Goal: Information Seeking & Learning: Check status

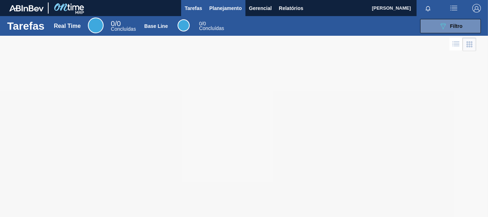
click at [229, 6] on span "Planejamento" at bounding box center [225, 8] width 32 height 9
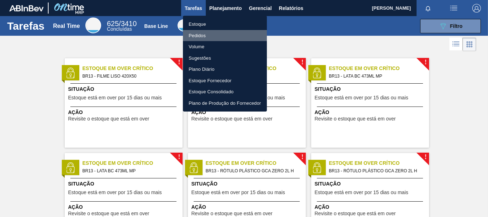
click at [191, 34] on li "Pedidos" at bounding box center [225, 35] width 84 height 11
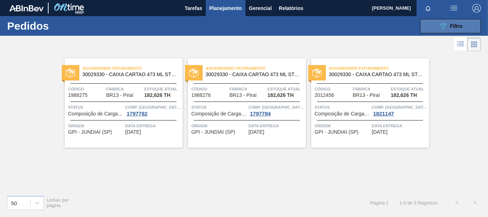
click at [442, 24] on icon "089F7B8B-B2A5-4AFE-B5C0-19BA573D28AC" at bounding box center [443, 26] width 9 height 9
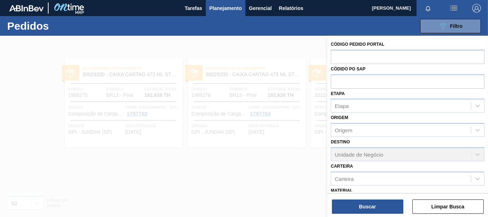
scroll to position [94, 0]
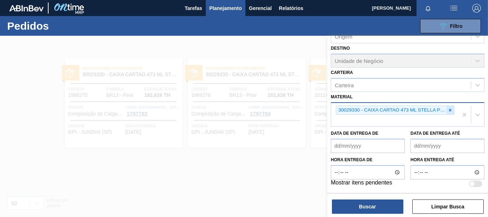
click at [447, 110] on icon at bounding box center [449, 109] width 5 height 5
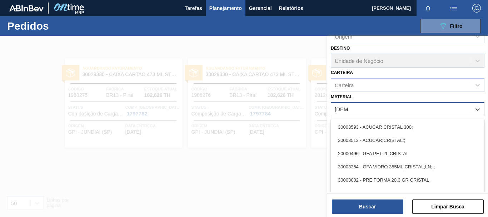
type input "cristal"
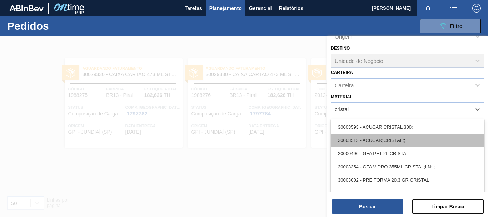
click at [394, 140] on div "30003513 - ACUCAR;CRISTAL;;" at bounding box center [408, 140] width 154 height 13
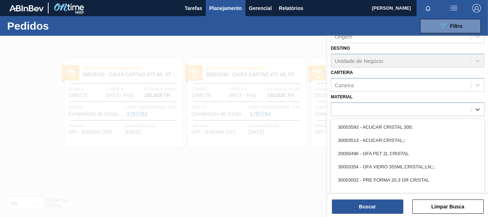
scroll to position [85, 0]
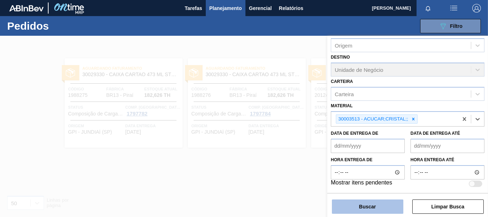
click at [376, 210] on button "Buscar" at bounding box center [367, 206] width 71 height 14
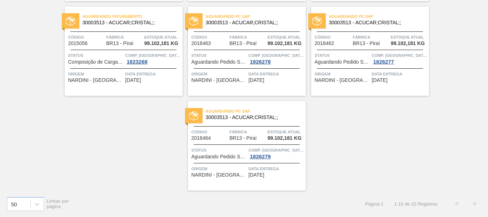
scroll to position [205, 0]
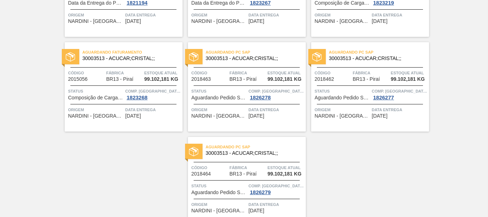
click at [342, 142] on div "Aguardando Descarga 30003513 - ACUCAR;CRISTAL;; Código 2008370 Fábrica BR13 - P…" at bounding box center [244, 37] width 488 height 379
click at [96, 137] on div "Aguardando Descarga 30003513 - ACUCAR;CRISTAL;; Código 2008370 Fábrica BR13 - P…" at bounding box center [244, 37] width 488 height 379
click at [439, 59] on div "Aguardando PC SAP 30003513 - ACUCAR;CRISTAL;;" at bounding box center [388, 55] width 118 height 12
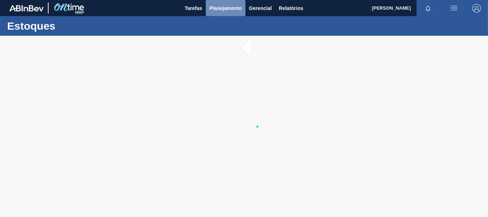
click at [219, 5] on span "Planejamento" at bounding box center [225, 8] width 32 height 9
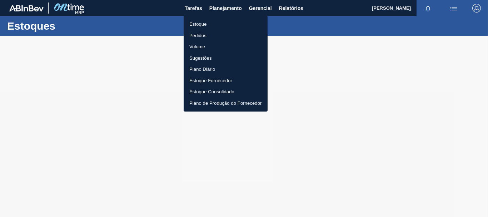
click at [204, 35] on li "Pedidos" at bounding box center [226, 35] width 84 height 11
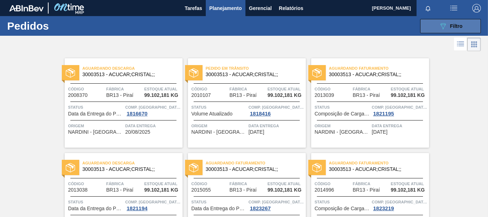
click at [457, 24] on span "Filtro" at bounding box center [456, 26] width 12 height 6
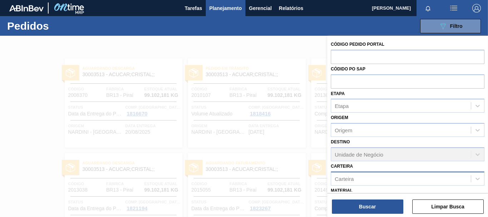
scroll to position [85, 0]
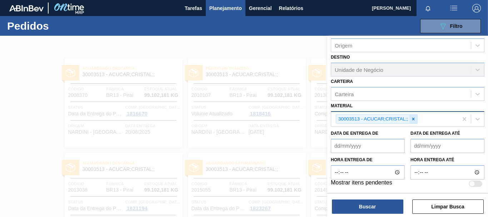
click at [413, 119] on icon at bounding box center [413, 118] width 2 height 2
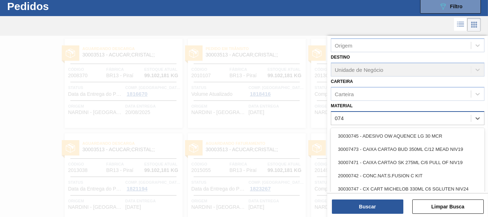
scroll to position [21, 0]
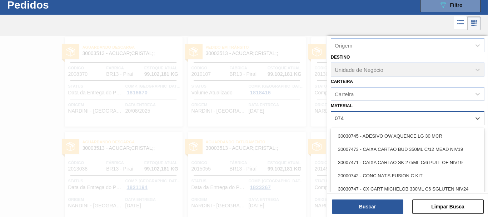
type input "0745"
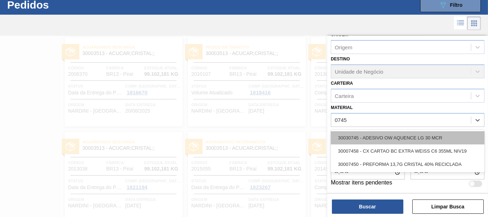
click at [406, 140] on div "30030745 - ADESIVO OW AQUENCE LG 30 MCR" at bounding box center [408, 137] width 154 height 13
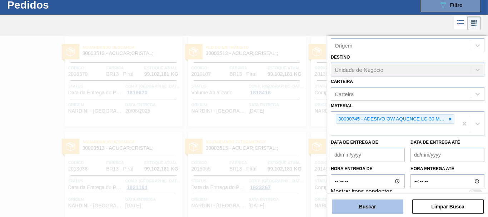
click at [387, 209] on button "Buscar" at bounding box center [367, 206] width 71 height 14
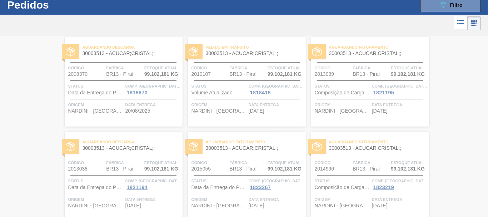
scroll to position [0, 0]
